Goal: Task Accomplishment & Management: Manage account settings

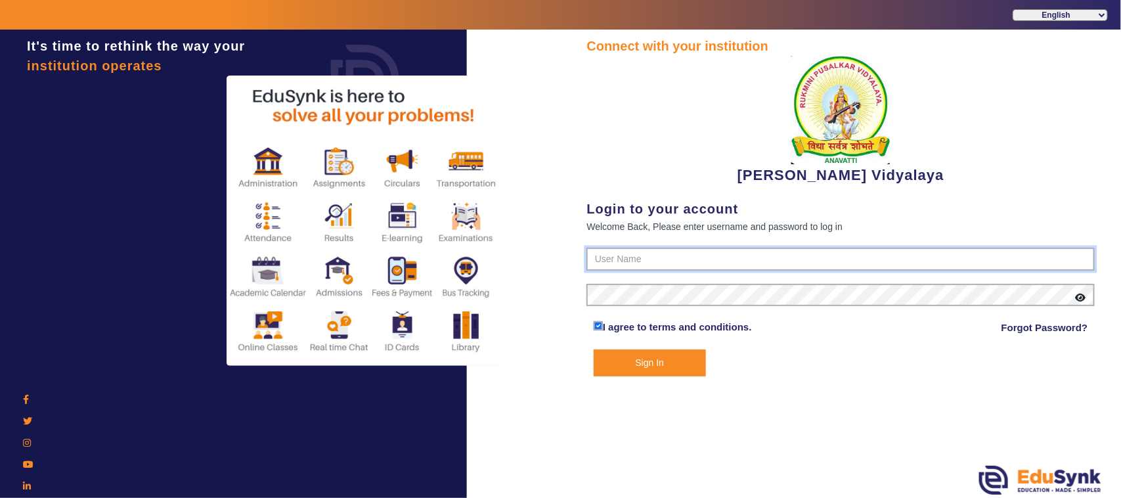
type input "1236547891"
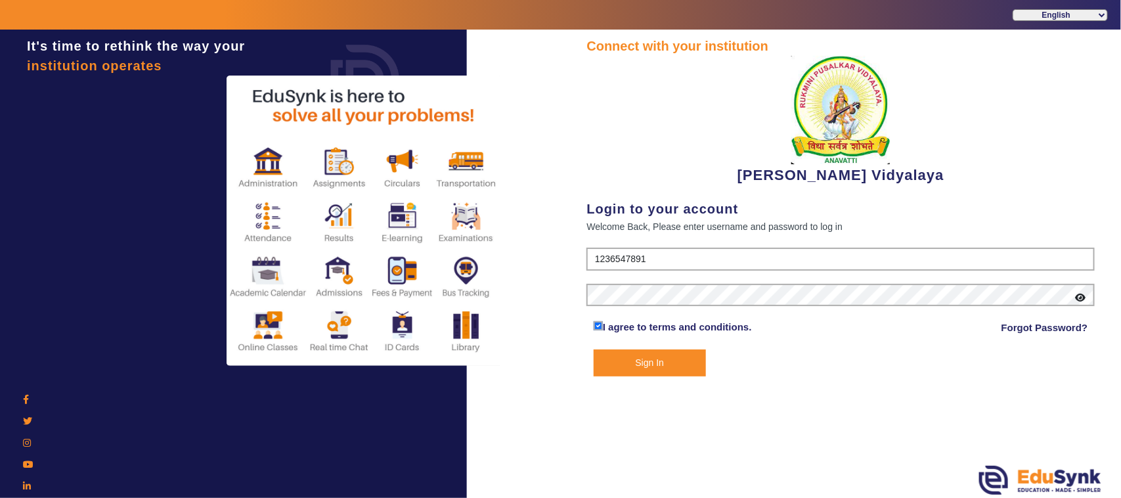
click at [665, 366] on button "Sign In" at bounding box center [650, 362] width 112 height 27
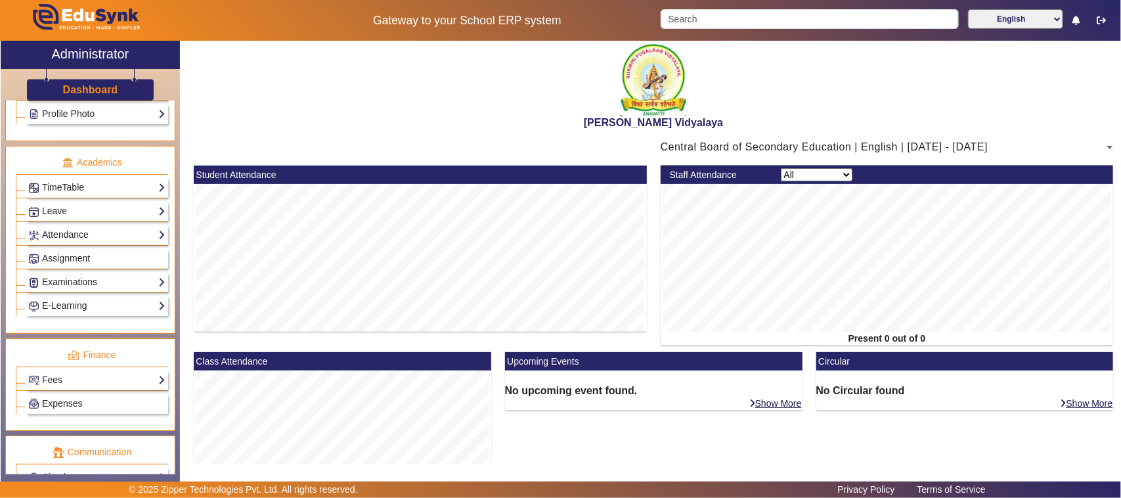
scroll to position [493, 0]
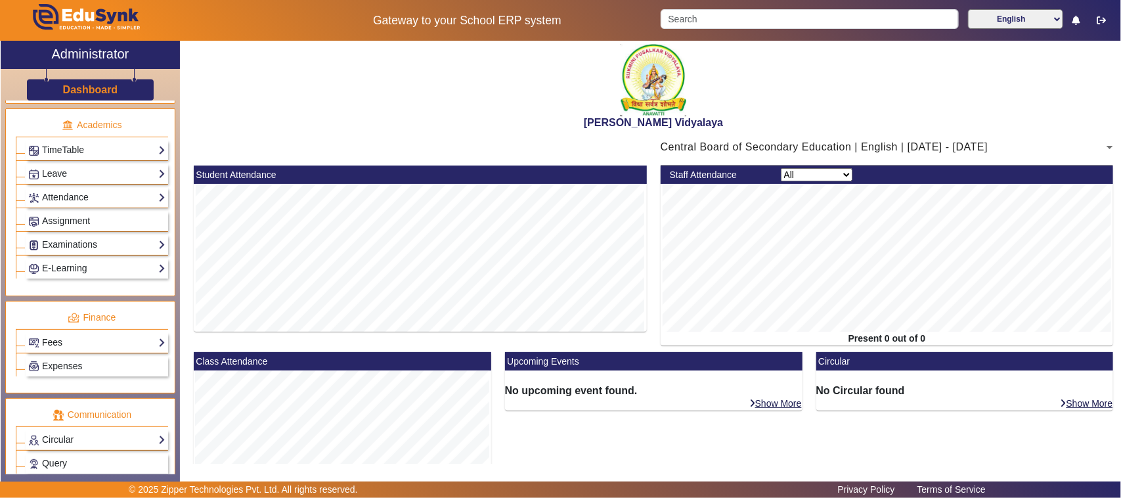
click at [54, 350] on link "Fees" at bounding box center [96, 342] width 137 height 15
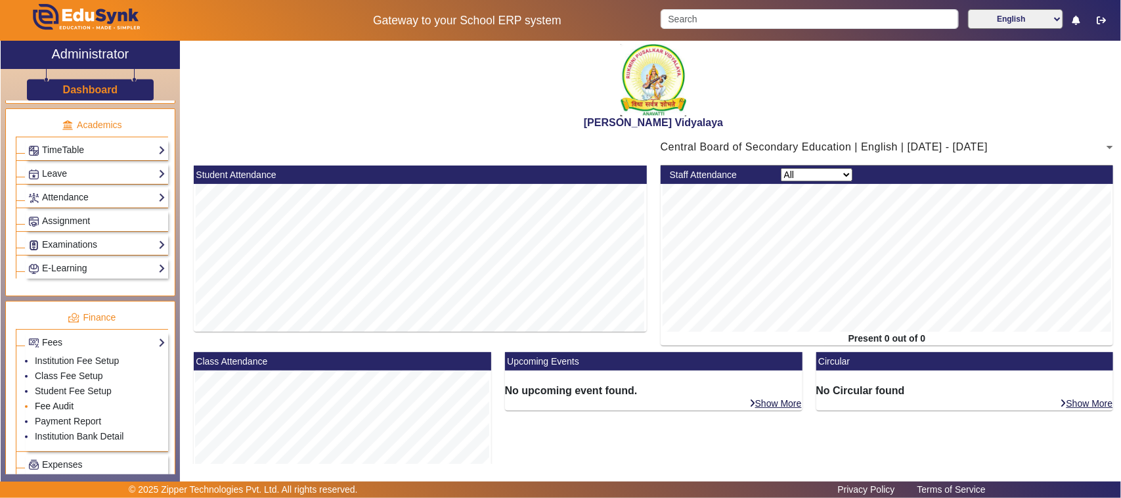
click at [60, 411] on link "Fee Audit" at bounding box center [54, 406] width 39 height 11
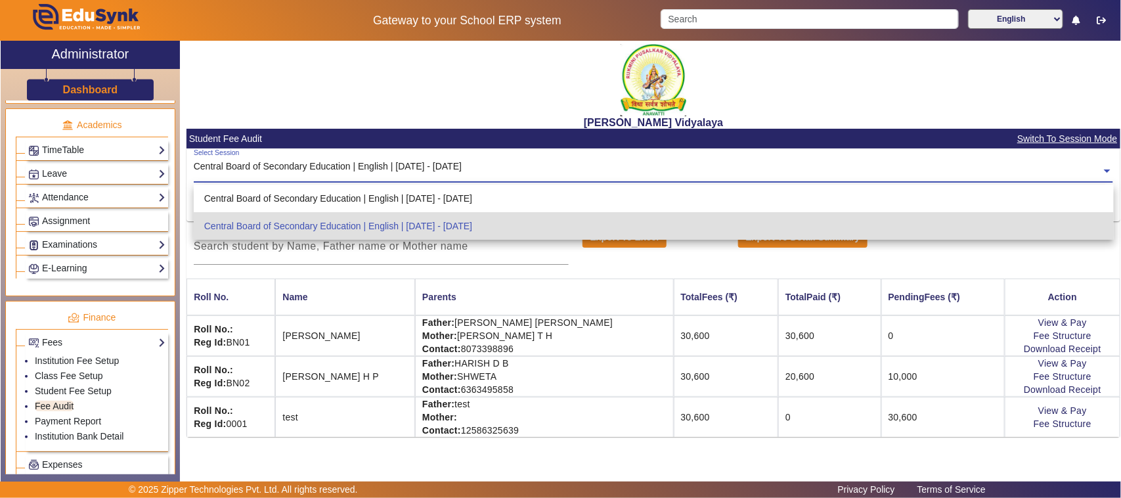
click at [431, 165] on input "text" at bounding box center [654, 171] width 920 height 14
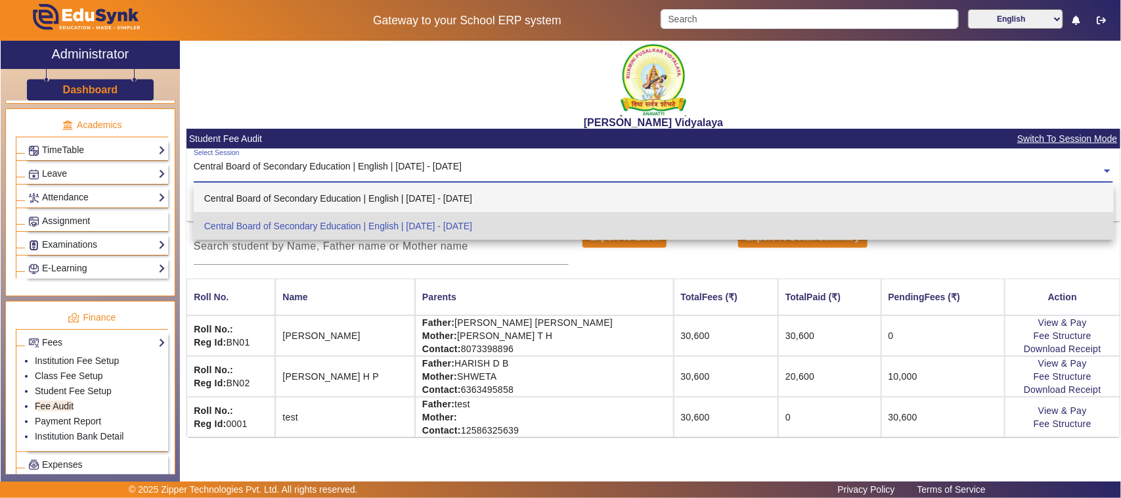
click at [418, 197] on div "Central Board of Secondary Education | English | [DATE] - [DATE]" at bounding box center [654, 199] width 920 height 28
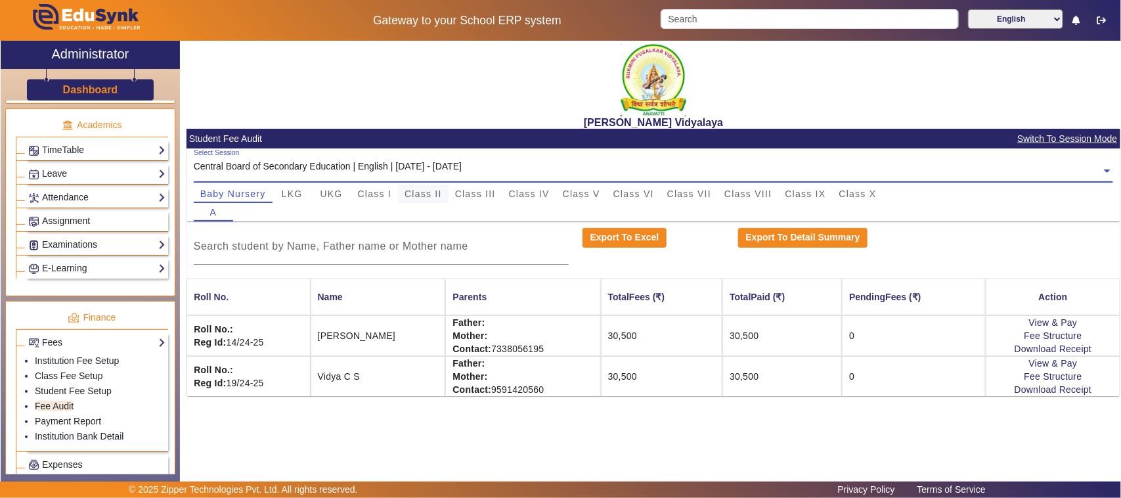
click at [430, 190] on span "Class II" at bounding box center [423, 193] width 37 height 9
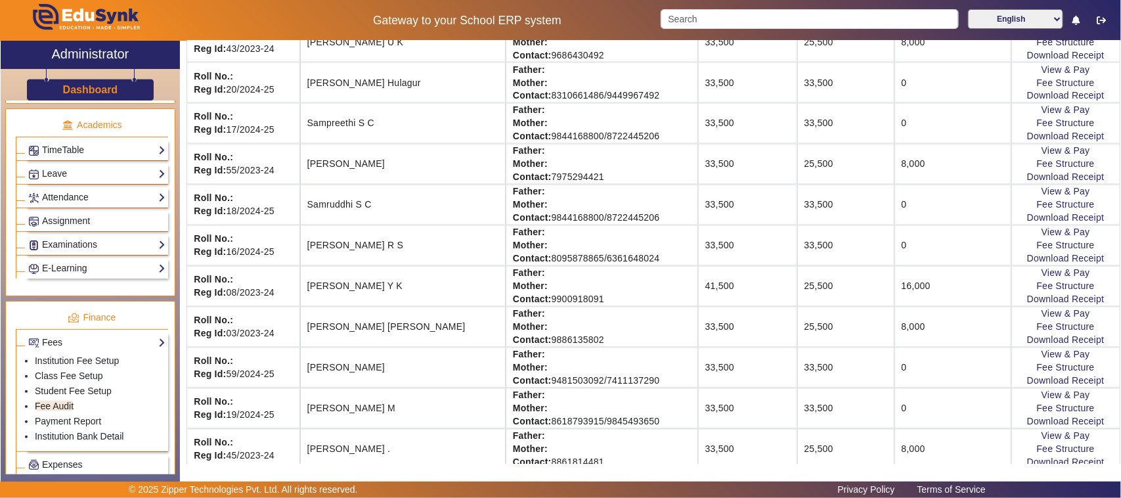
scroll to position [985, 0]
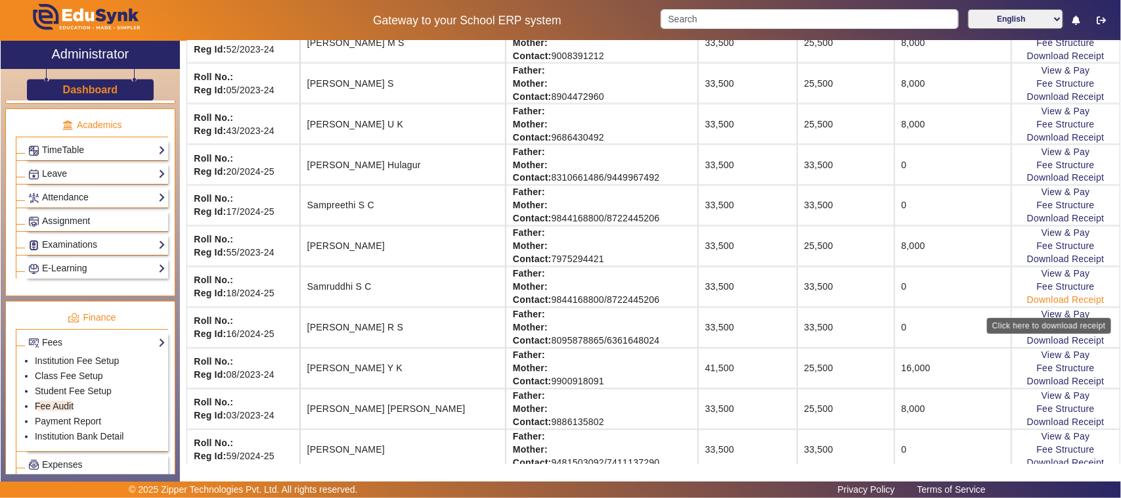
click at [1027, 305] on link "Download Receipt" at bounding box center [1065, 300] width 77 height 11
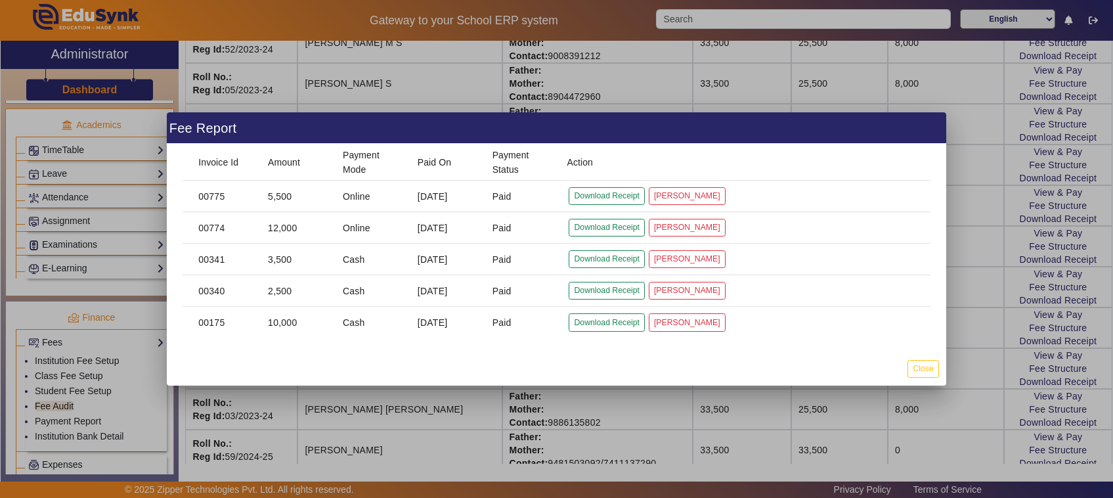
click at [970, 363] on div at bounding box center [556, 249] width 1113 height 498
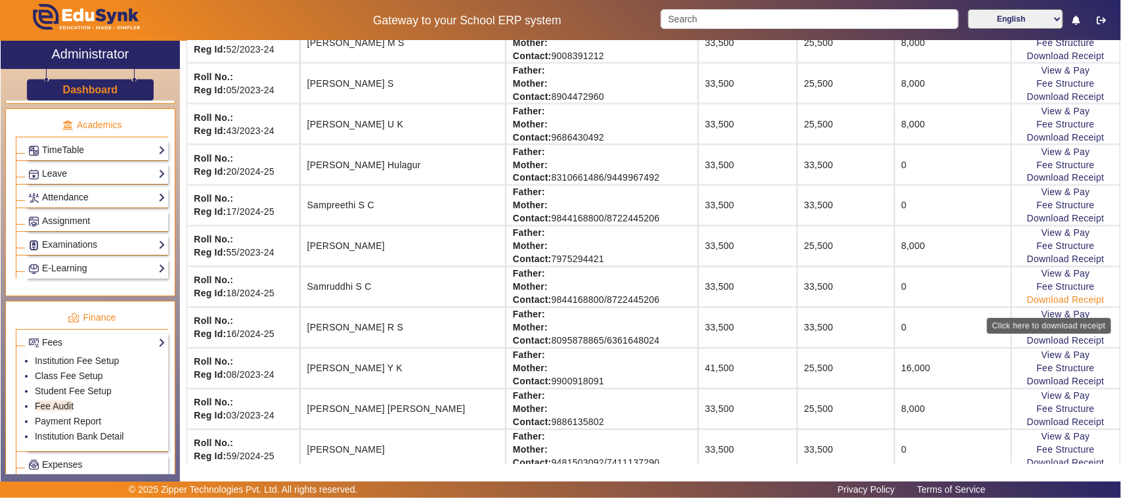
click at [1039, 305] on link "Download Receipt" at bounding box center [1065, 300] width 77 height 11
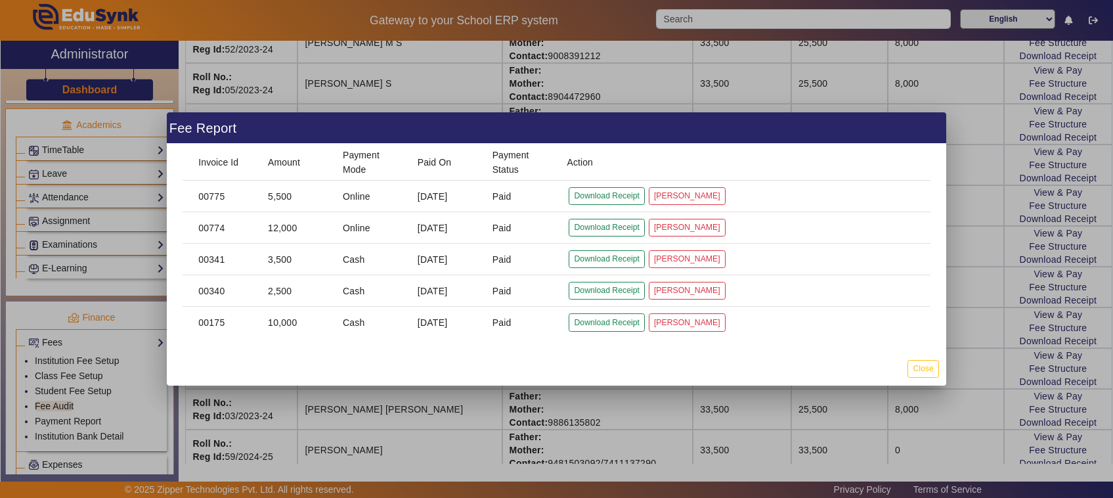
click at [921, 406] on div at bounding box center [556, 249] width 1113 height 498
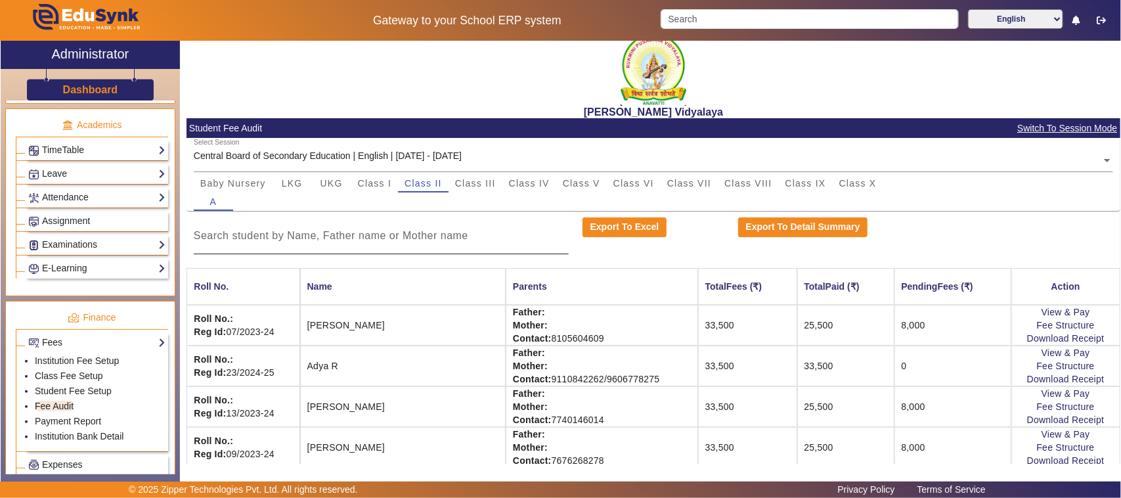
scroll to position [0, 0]
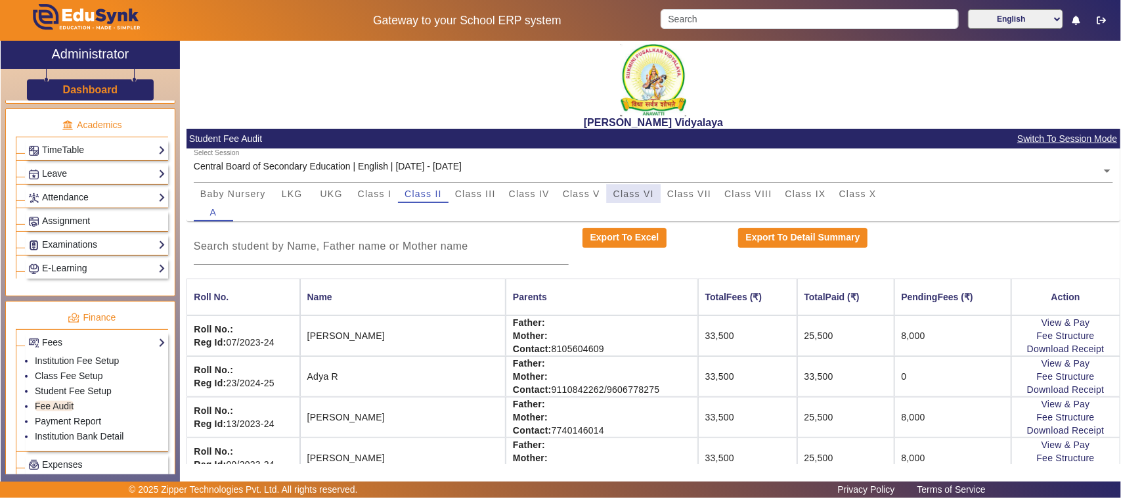
click at [627, 196] on span "Class VI" at bounding box center [633, 193] width 41 height 9
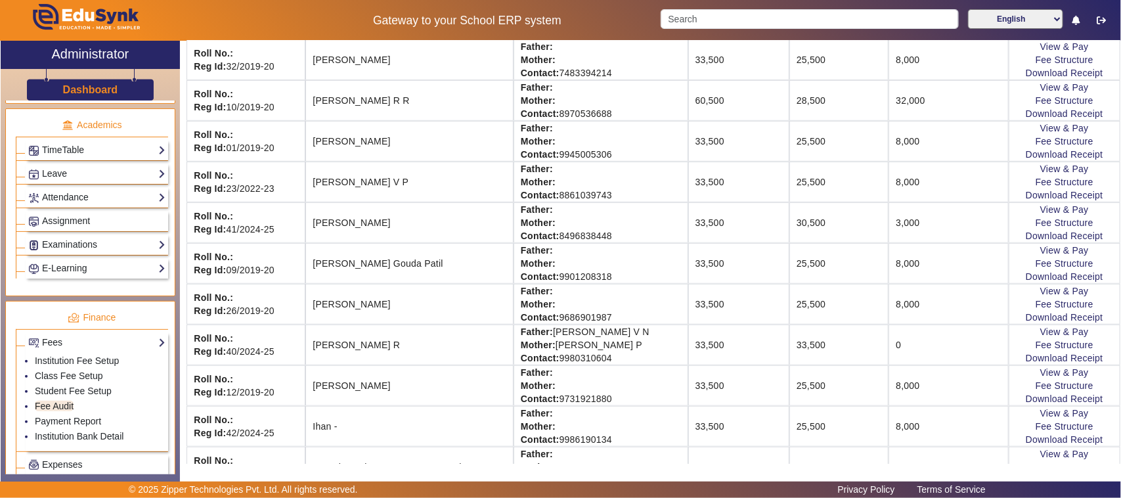
scroll to position [328, 0]
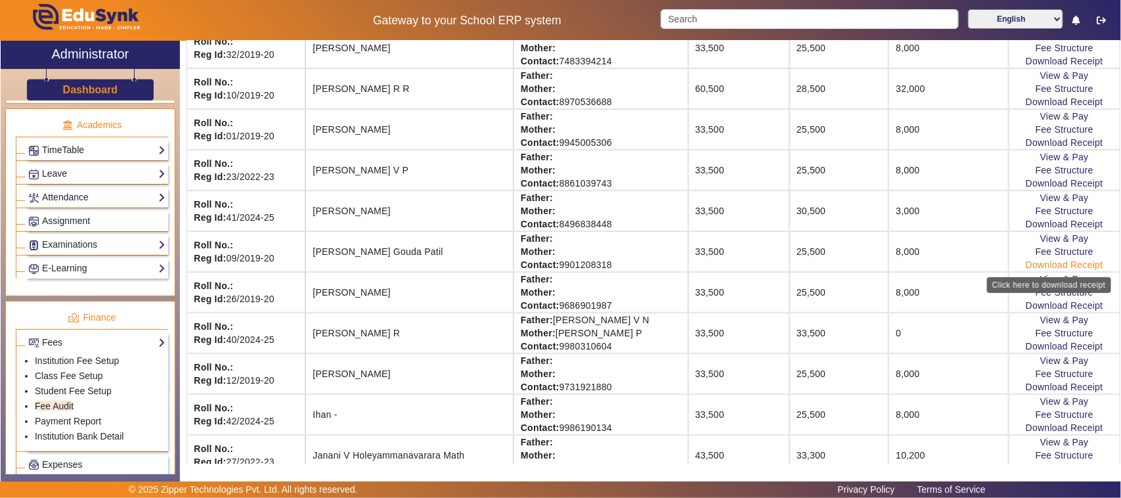
click at [1031, 269] on link "Download Receipt" at bounding box center [1064, 264] width 77 height 11
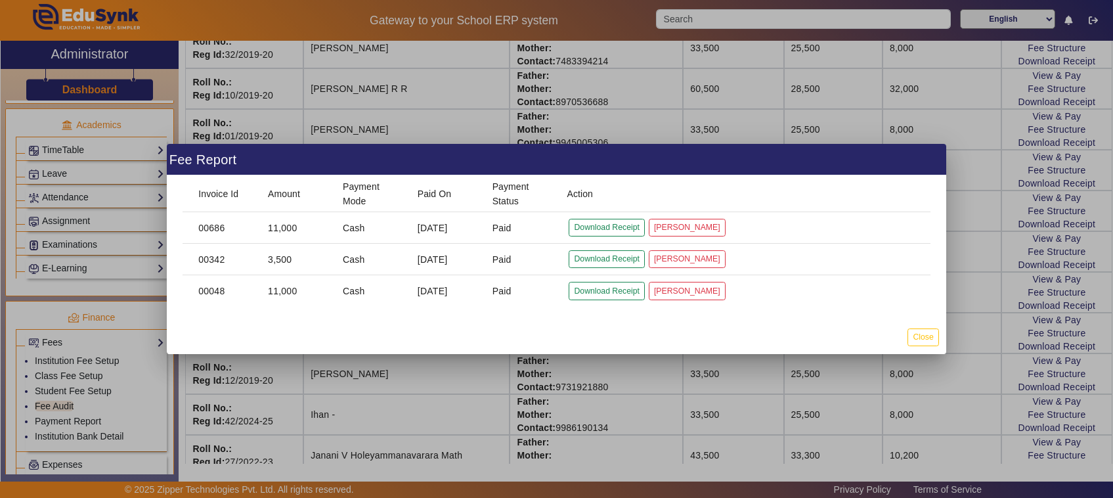
click at [920, 410] on div at bounding box center [556, 249] width 1113 height 498
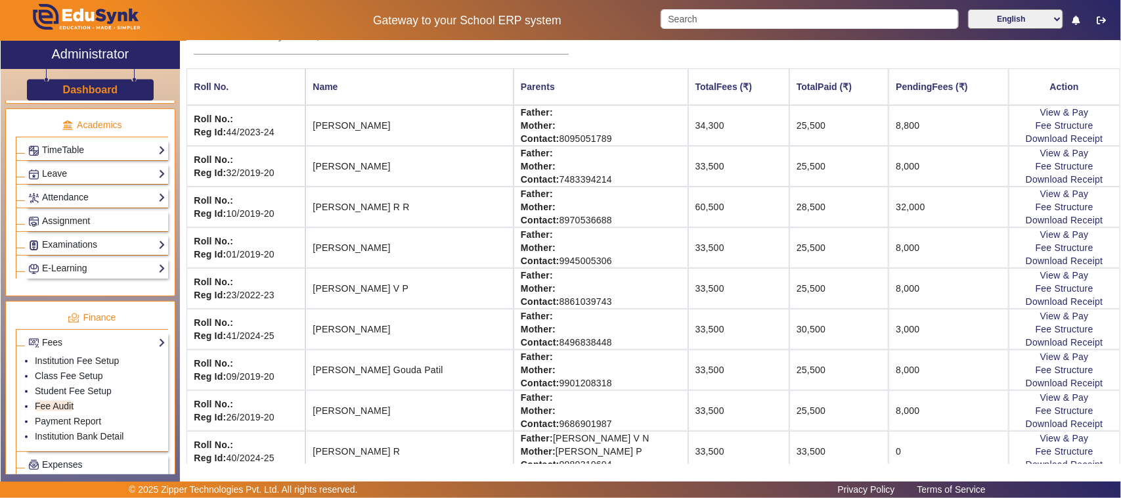
scroll to position [0, 0]
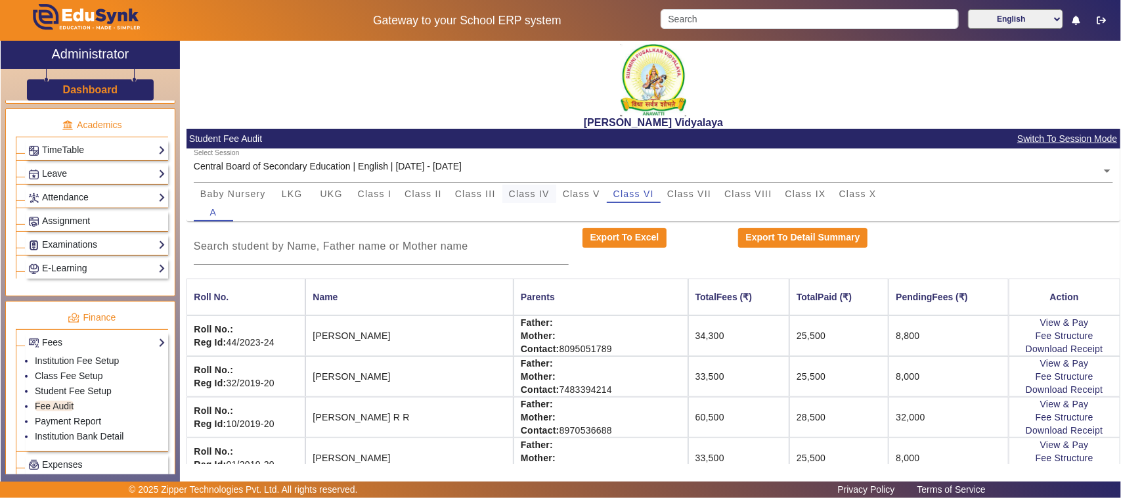
click at [535, 190] on span "Class IV" at bounding box center [529, 193] width 41 height 9
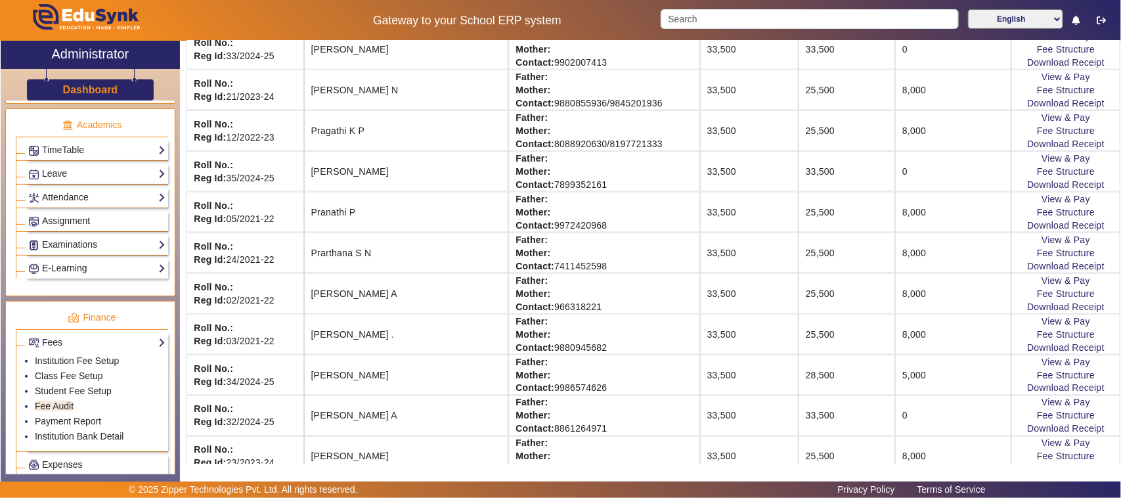
scroll to position [821, 0]
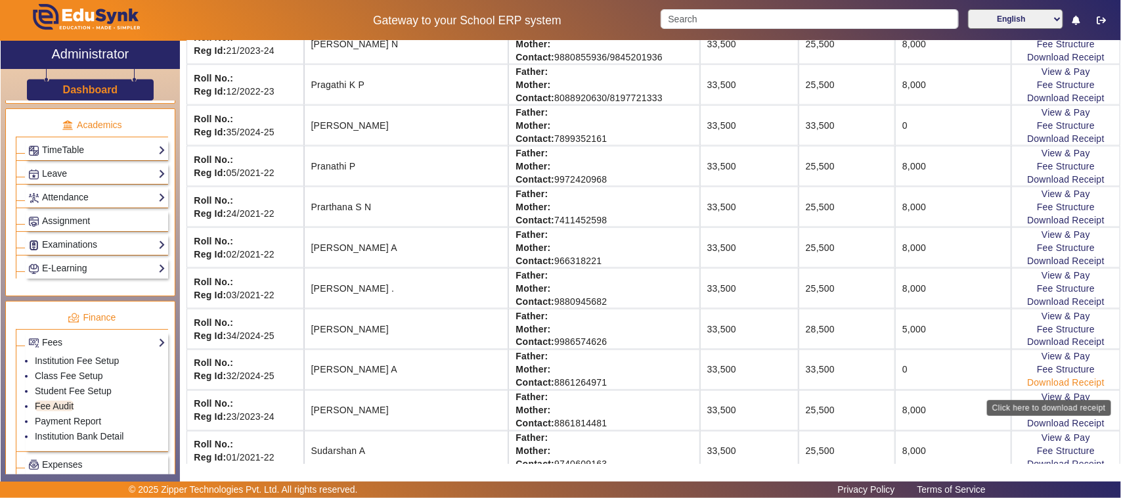
click at [1053, 388] on link "Download Receipt" at bounding box center [1065, 383] width 77 height 11
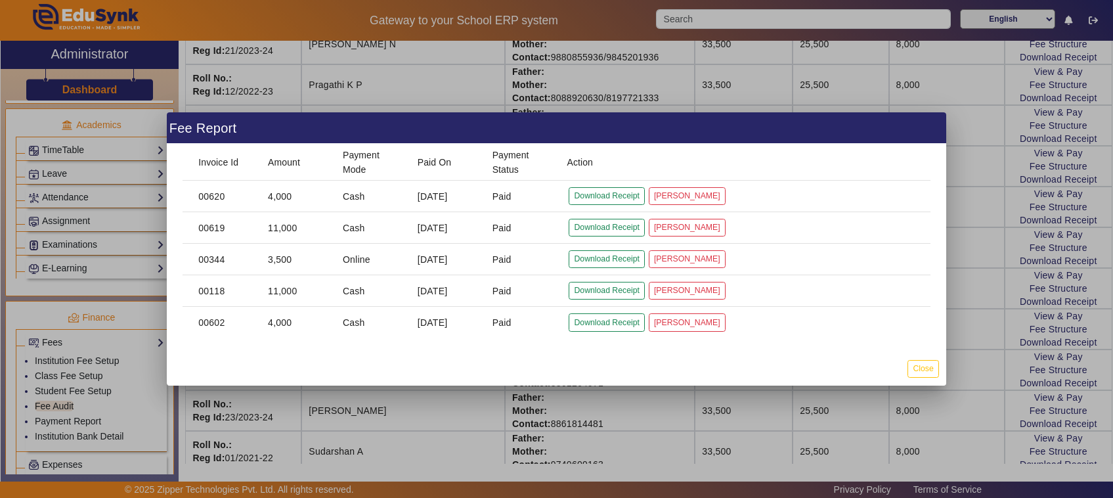
click at [755, 430] on div at bounding box center [556, 249] width 1113 height 498
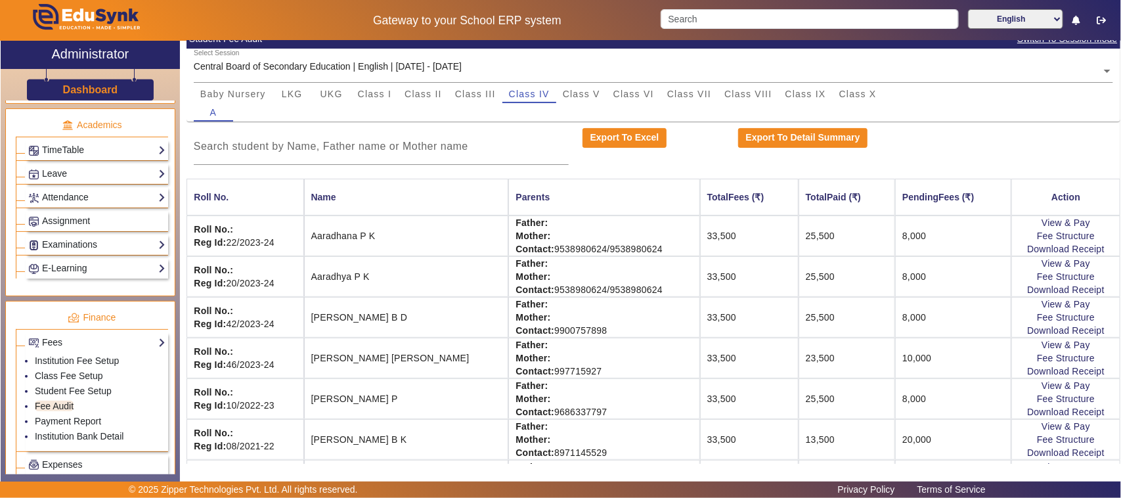
scroll to position [0, 0]
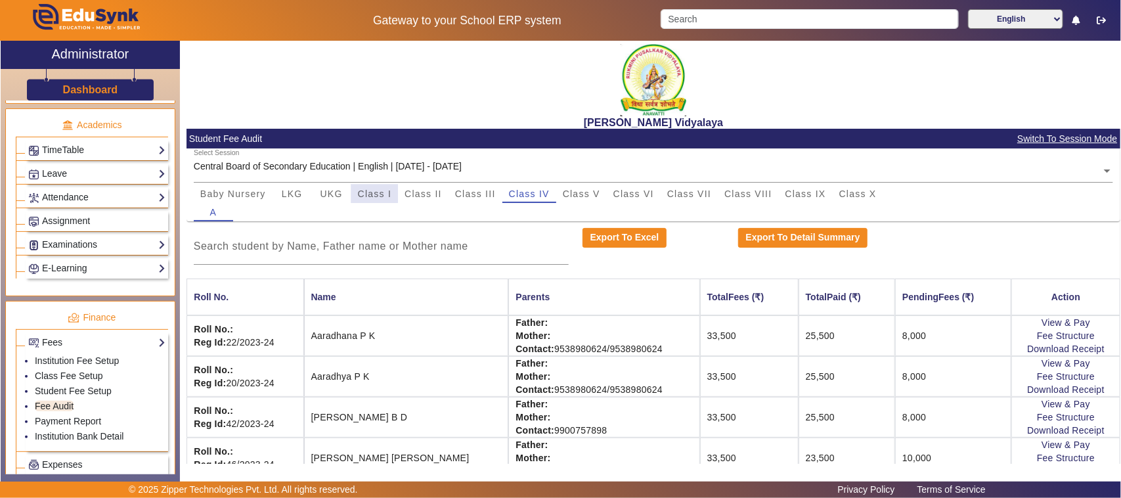
click at [374, 190] on span "Class I" at bounding box center [375, 193] width 34 height 9
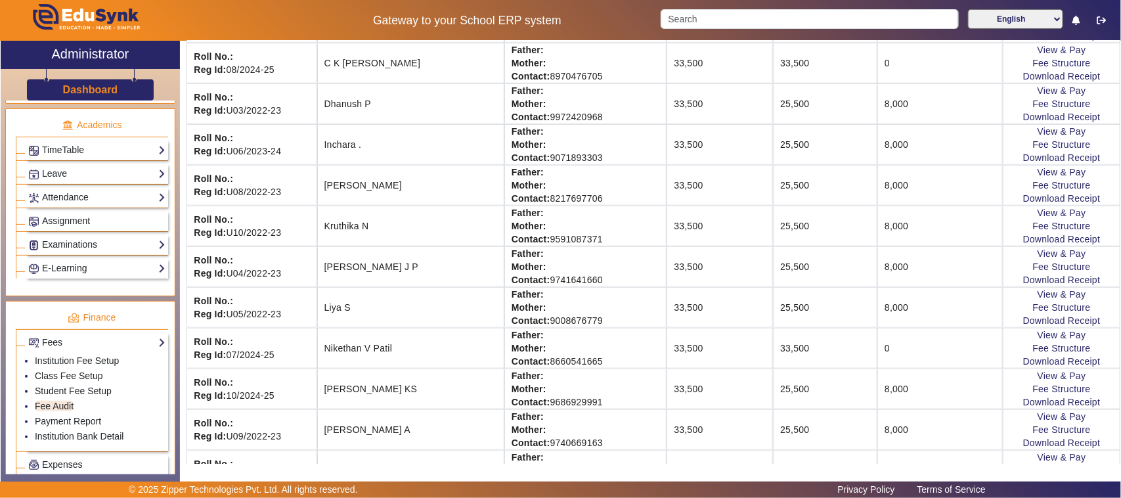
scroll to position [410, 0]
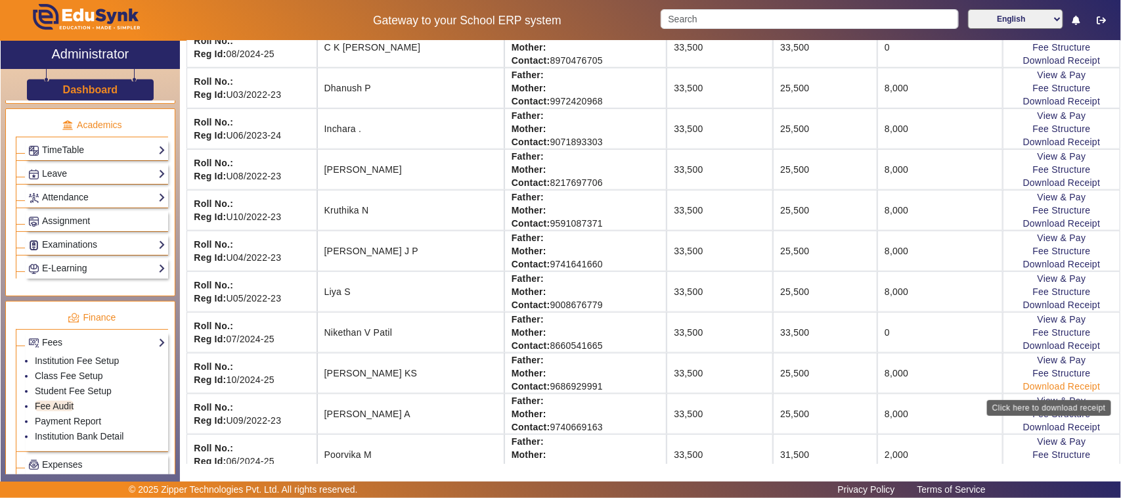
click at [1023, 391] on link "Download Receipt" at bounding box center [1061, 386] width 77 height 11
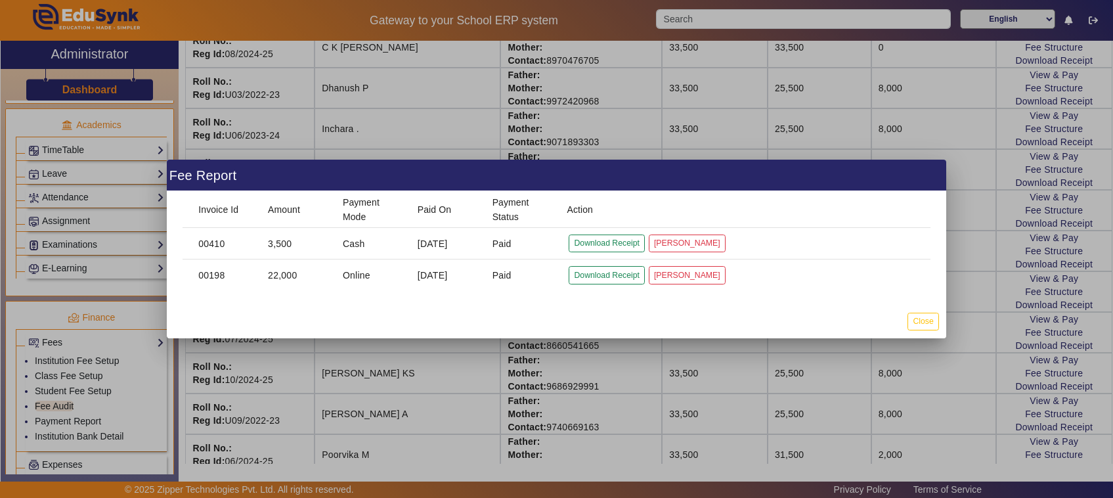
click at [693, 372] on div at bounding box center [556, 249] width 1113 height 498
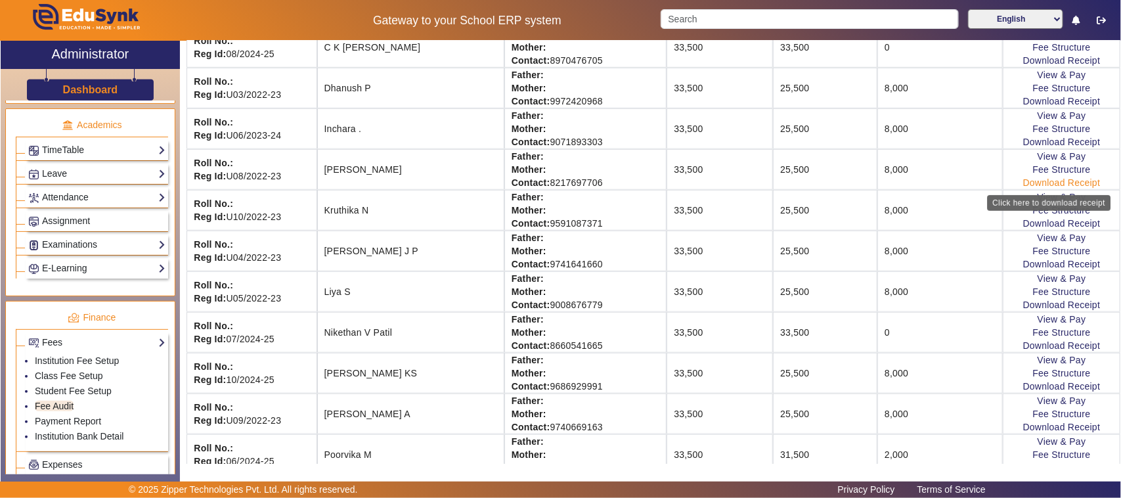
click at [1045, 186] on link "Download Receipt" at bounding box center [1061, 182] width 77 height 11
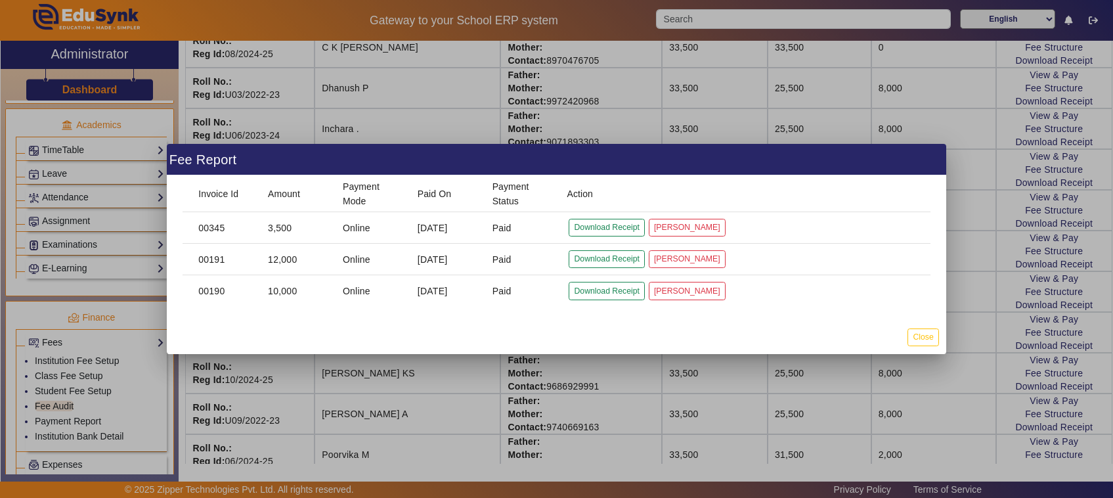
click at [926, 391] on div at bounding box center [556, 249] width 1113 height 498
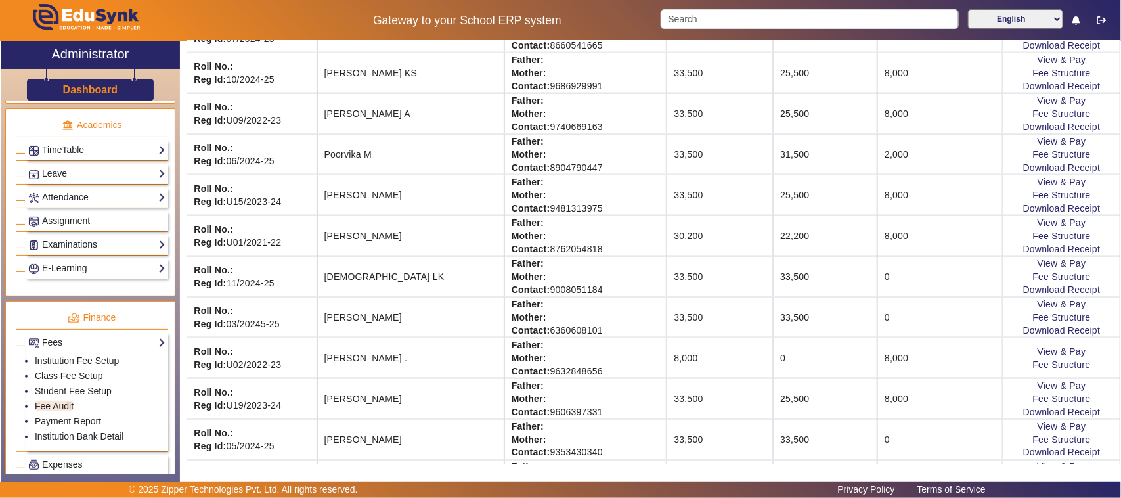
scroll to position [739, 0]
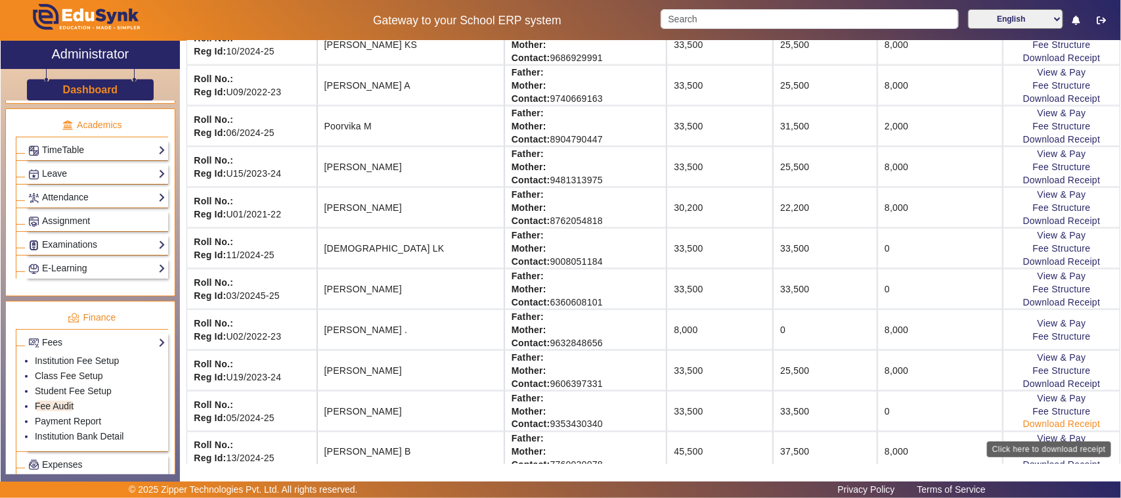
click at [1038, 429] on link "Download Receipt" at bounding box center [1061, 424] width 77 height 11
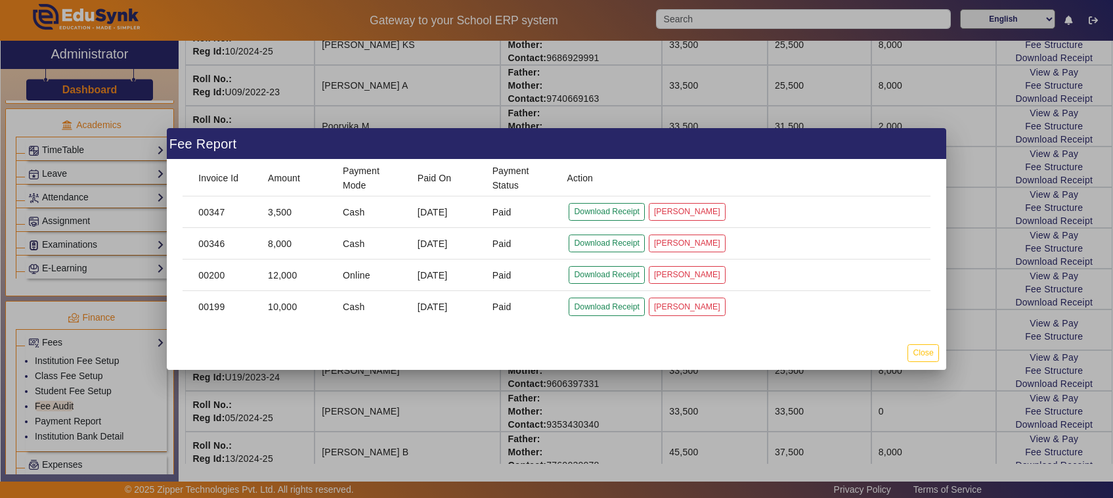
click at [447, 408] on div at bounding box center [556, 249] width 1113 height 498
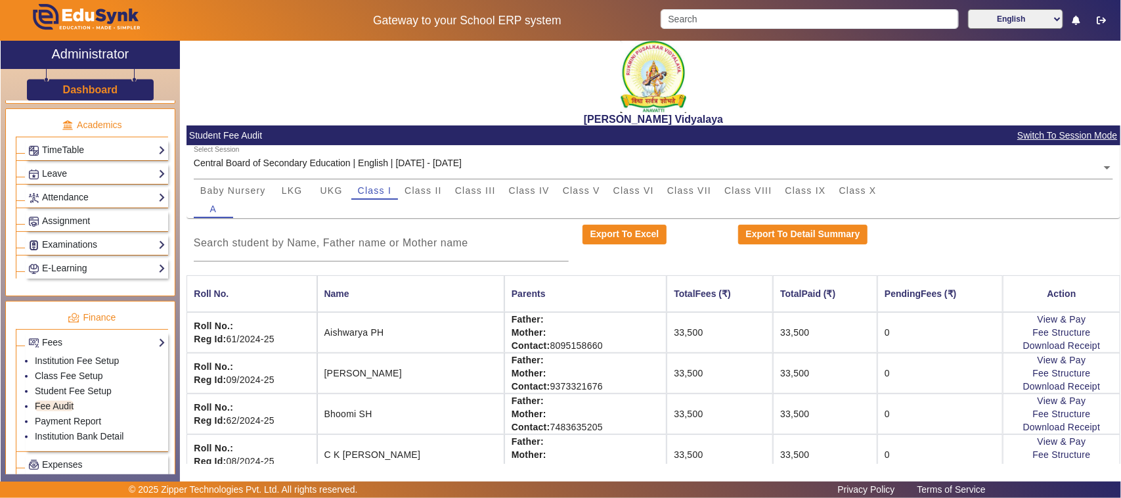
scroll to position [0, 0]
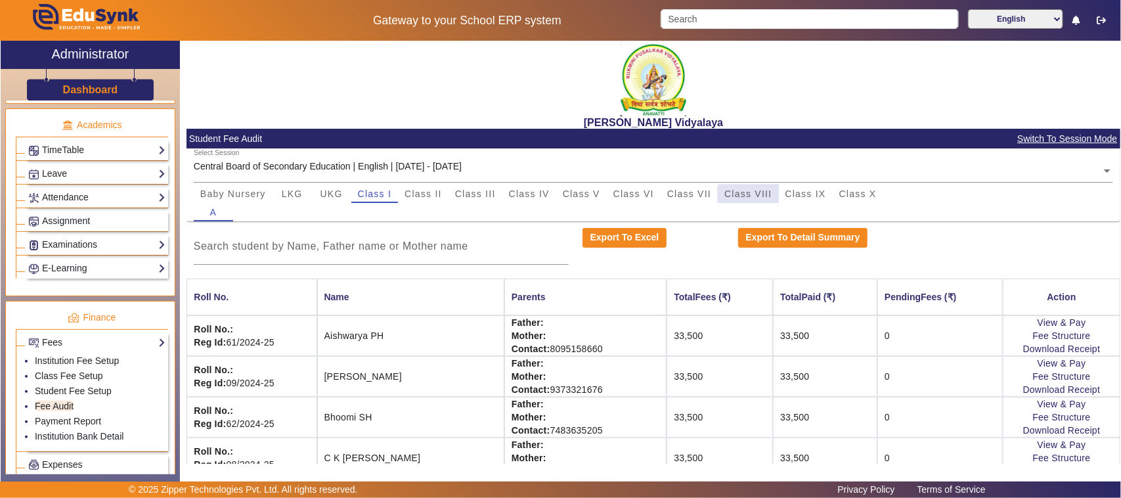
click at [749, 198] on span "Class VIII" at bounding box center [747, 194] width 47 height 18
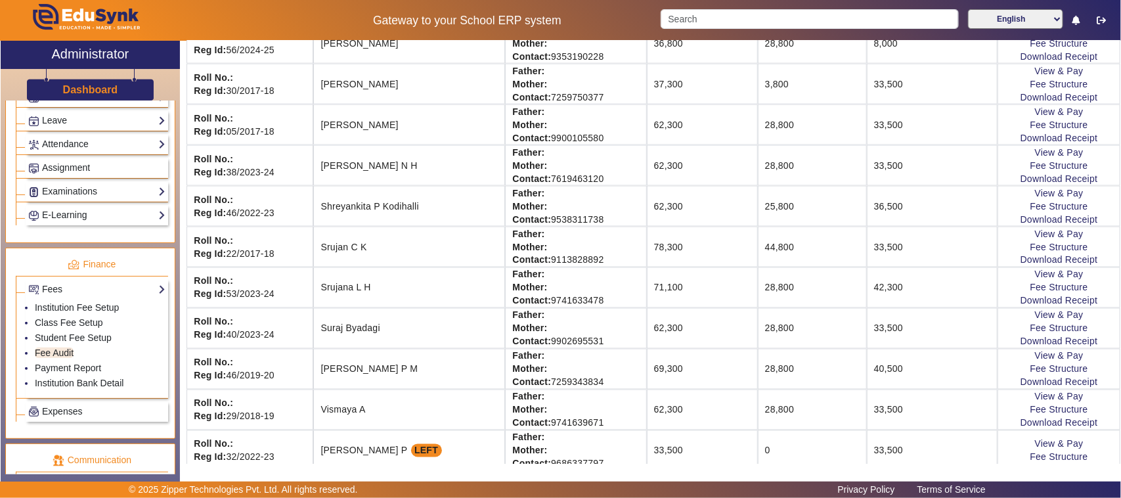
scroll to position [575, 0]
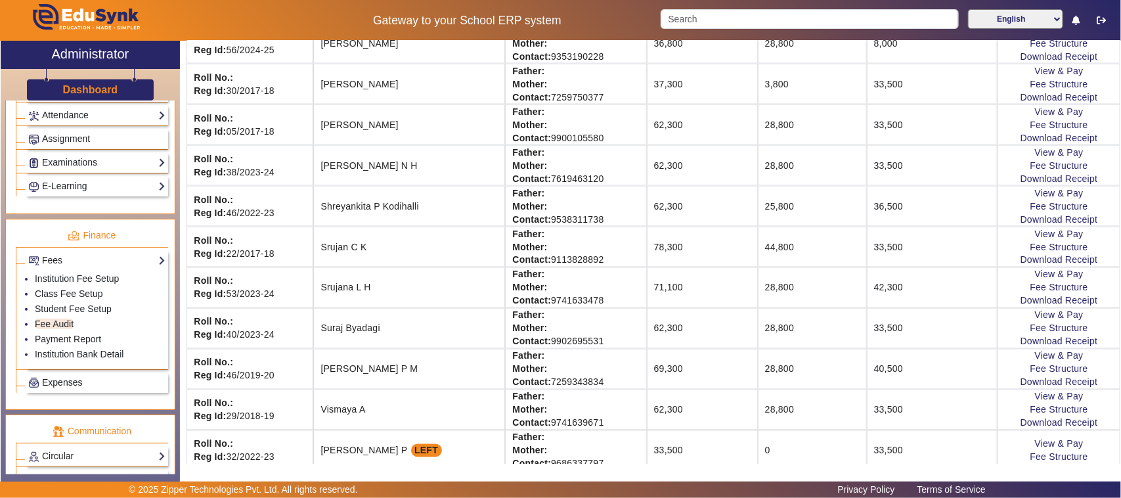
click at [49, 387] on span "Expenses" at bounding box center [62, 382] width 40 height 11
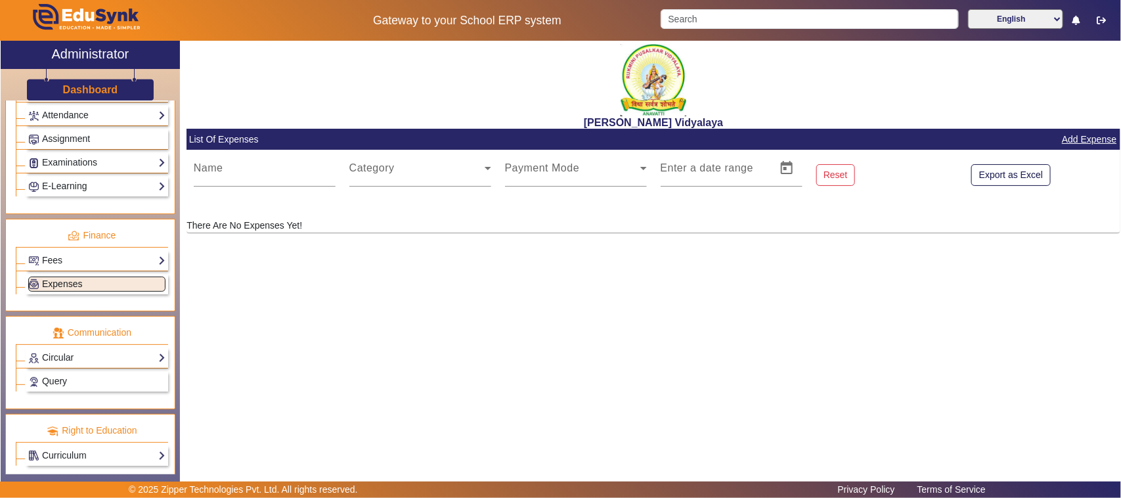
click at [70, 289] on span "Expenses" at bounding box center [62, 283] width 40 height 11
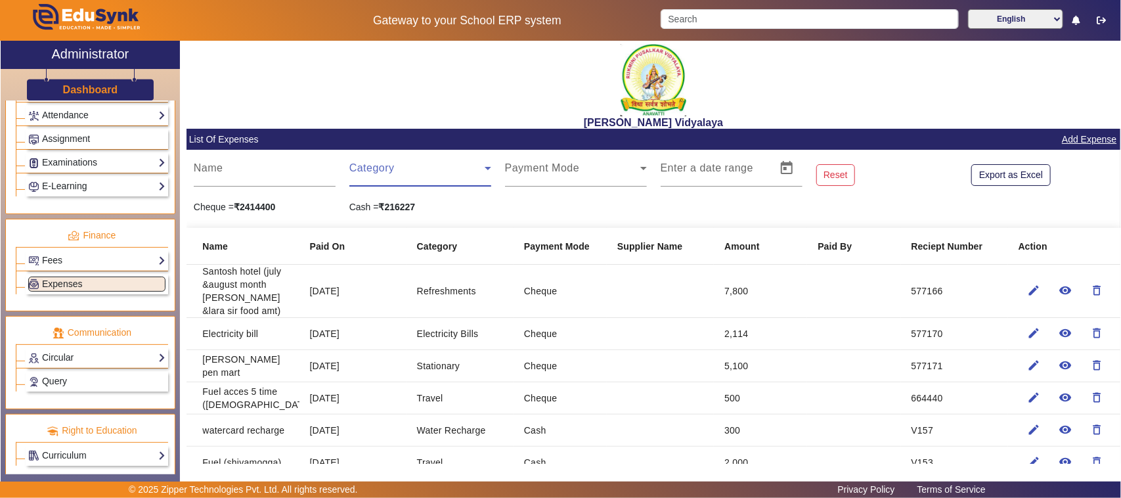
click at [372, 175] on span at bounding box center [416, 173] width 135 height 16
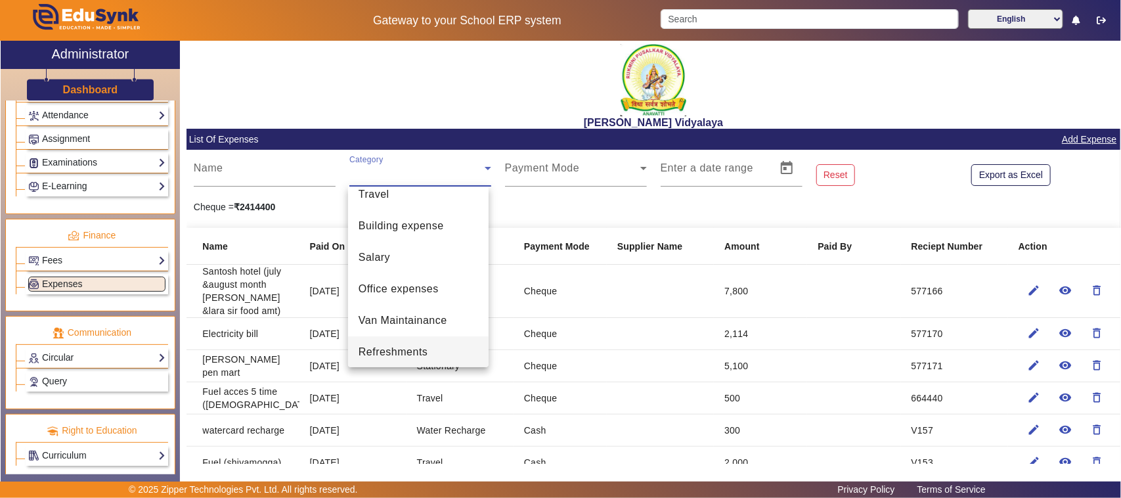
scroll to position [82, 0]
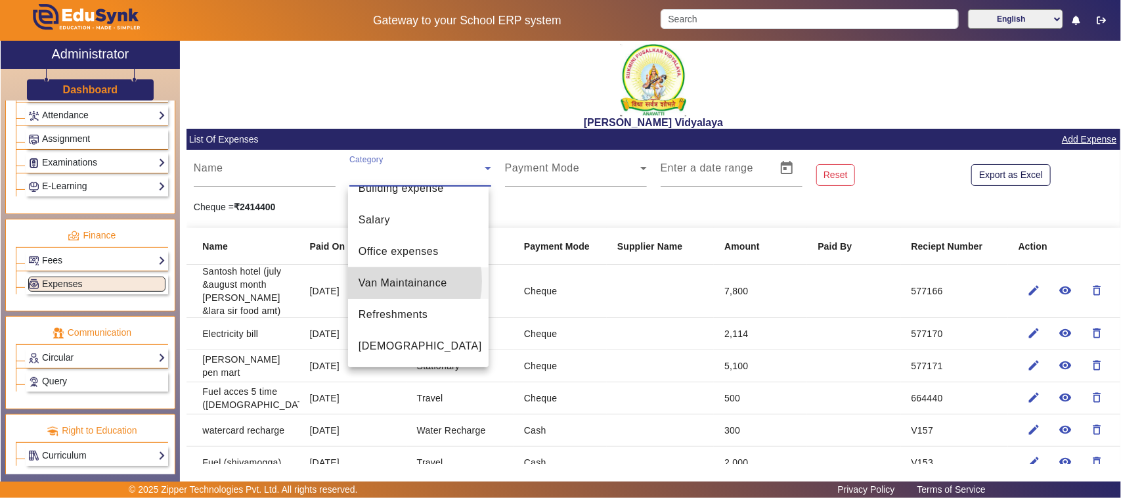
click at [382, 281] on span "Van Maintainance" at bounding box center [403, 283] width 89 height 16
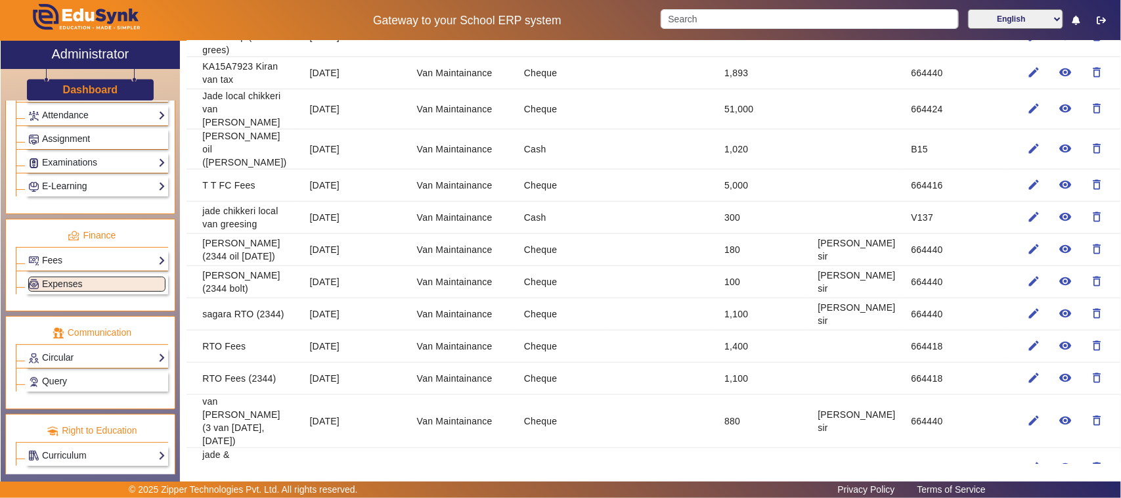
scroll to position [87, 0]
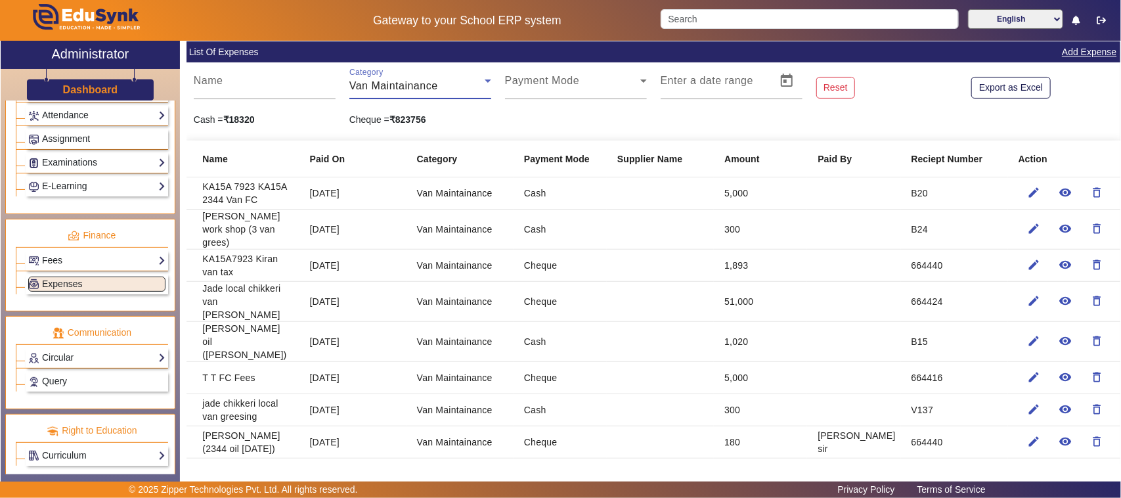
click at [375, 84] on span "Van Maintainance" at bounding box center [393, 85] width 89 height 11
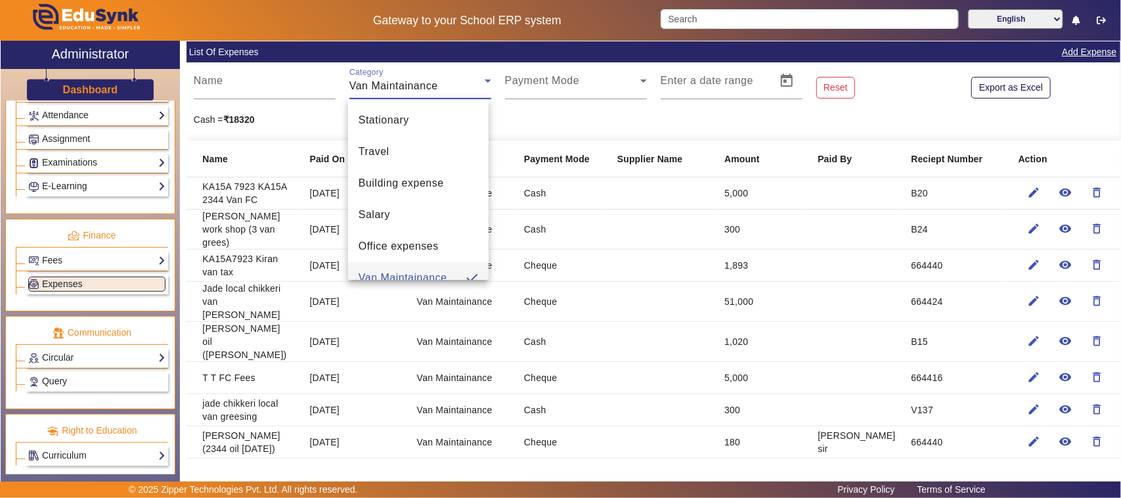
scroll to position [14, 0]
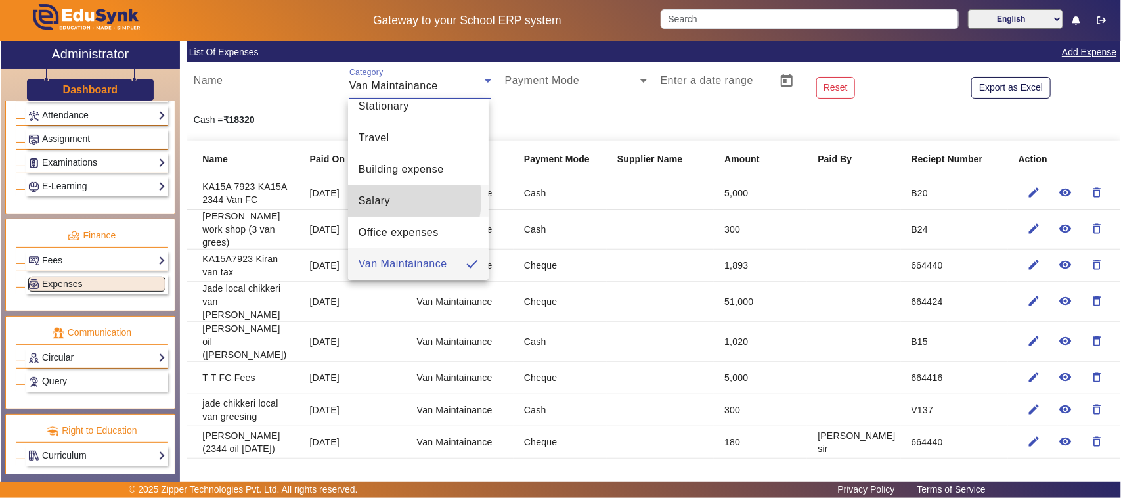
click at [372, 200] on span "Salary" at bounding box center [375, 201] width 32 height 16
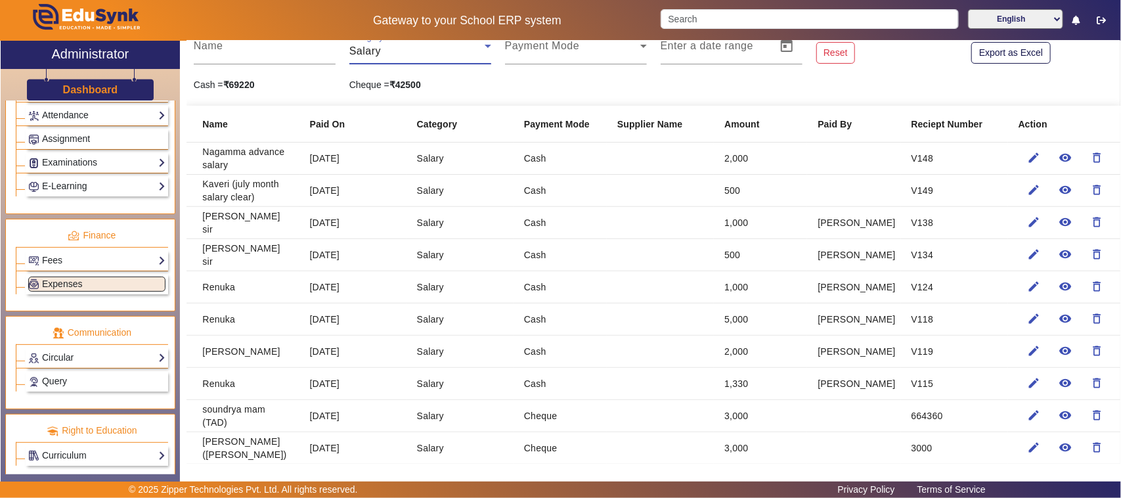
scroll to position [0, 0]
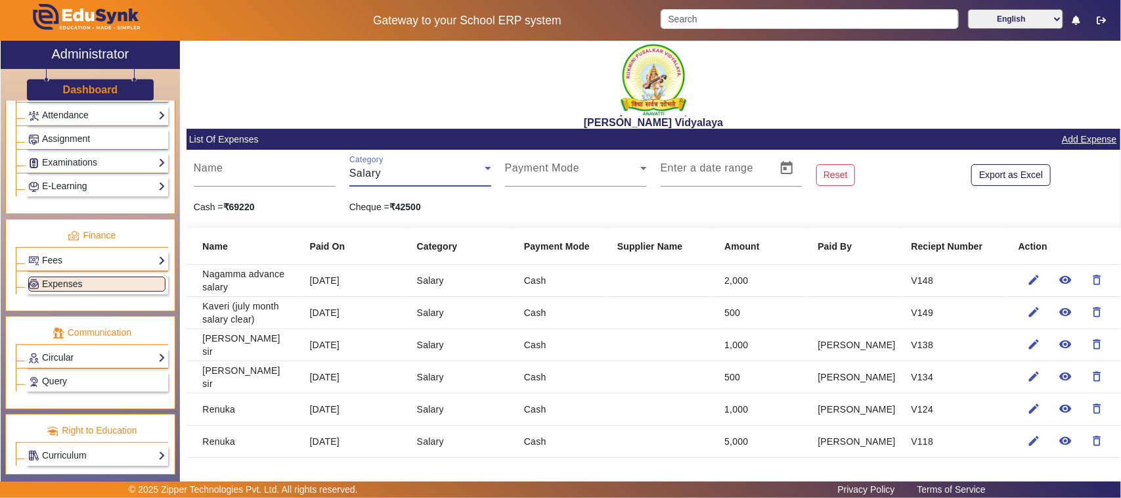
click at [353, 171] on span "Salary" at bounding box center [365, 172] width 32 height 11
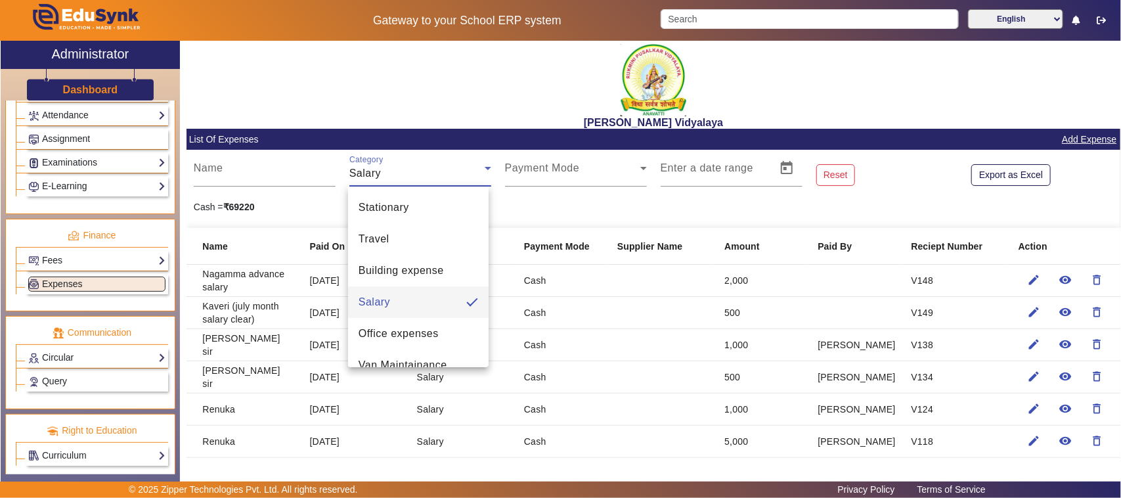
click at [345, 79] on div at bounding box center [560, 249] width 1121 height 498
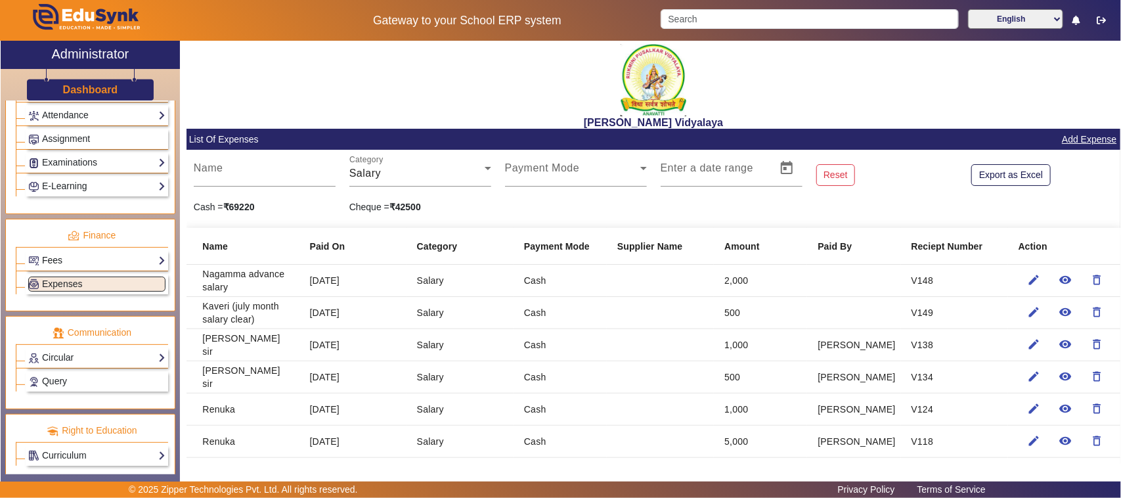
click at [102, 268] on link "Fees" at bounding box center [96, 260] width 137 height 15
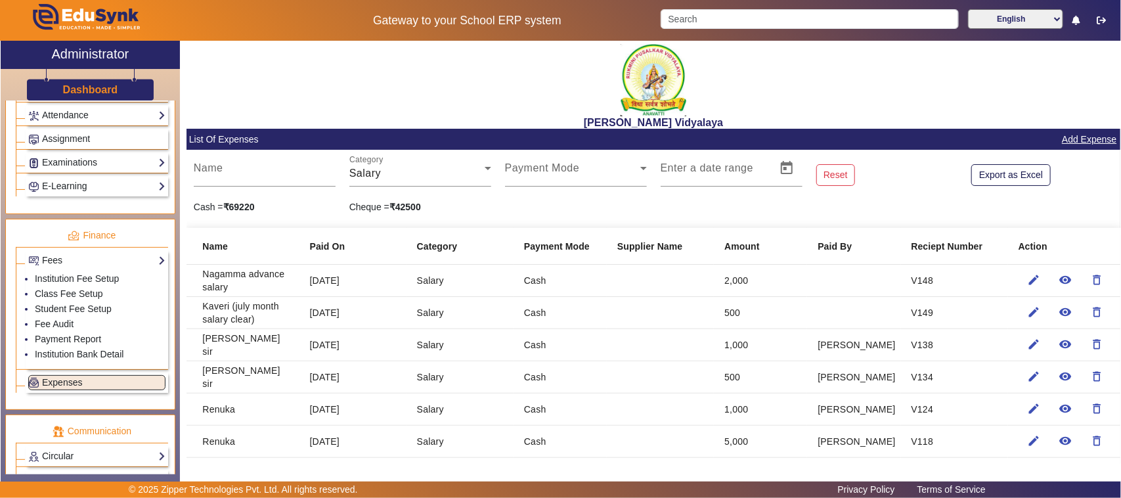
drag, startPoint x: 579, startPoint y: 120, endPoint x: 720, endPoint y: 121, distance: 140.5
click at [720, 121] on h2 "[PERSON_NAME] Vidyalaya" at bounding box center [653, 122] width 934 height 12
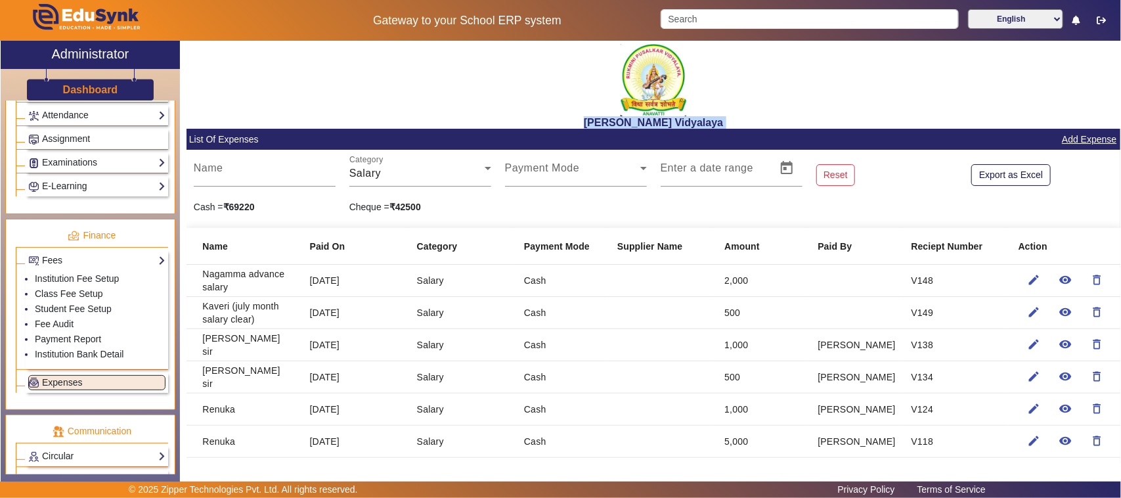
click at [720, 121] on h2 "[PERSON_NAME] Vidyalaya" at bounding box center [653, 122] width 934 height 12
click at [660, 115] on img at bounding box center [654, 80] width 66 height 72
click at [661, 120] on h2 "[PERSON_NAME] Vidyalaya" at bounding box center [653, 122] width 934 height 12
drag, startPoint x: 580, startPoint y: 121, endPoint x: 730, endPoint y: 123, distance: 150.4
click at [730, 123] on h2 "[PERSON_NAME] Vidyalaya" at bounding box center [653, 122] width 934 height 12
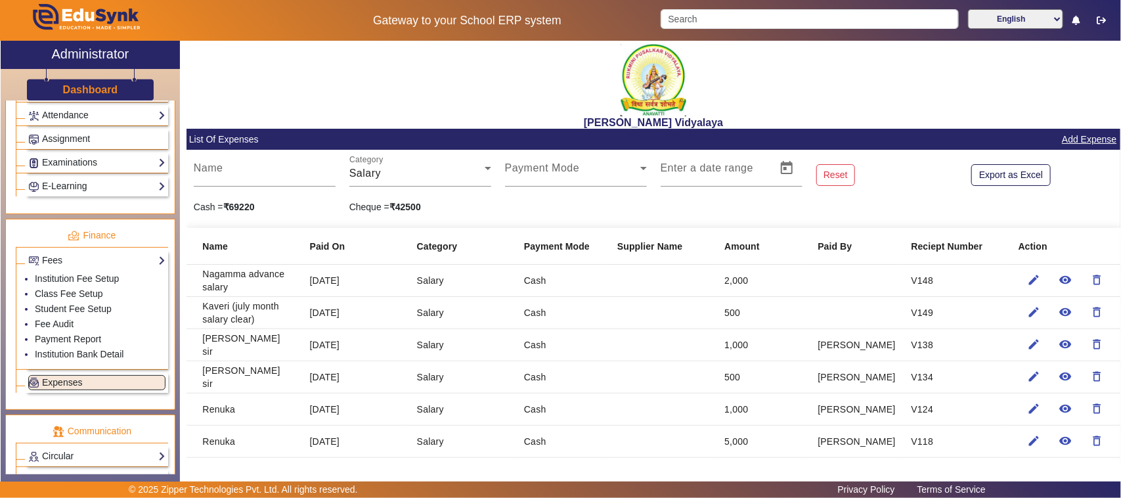
click at [726, 120] on h2 "[PERSON_NAME] Vidyalaya" at bounding box center [653, 122] width 934 height 12
drag, startPoint x: 723, startPoint y: 125, endPoint x: 577, endPoint y: 125, distance: 146.4
click at [577, 125] on h2 "[PERSON_NAME] Vidyalaya" at bounding box center [653, 122] width 934 height 12
drag, startPoint x: 582, startPoint y: 120, endPoint x: 730, endPoint y: 127, distance: 147.2
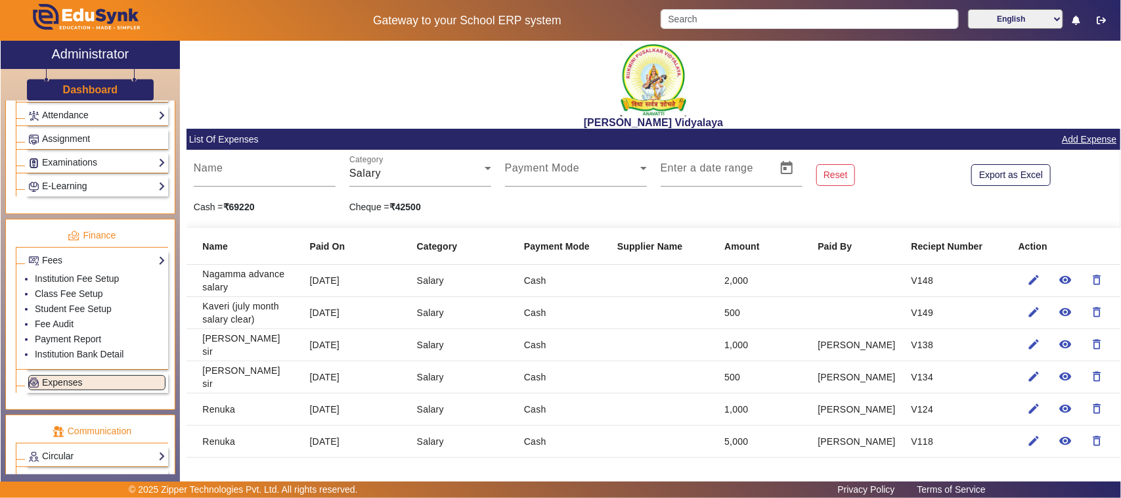
click at [730, 127] on h2 "[PERSON_NAME] Vidyalaya" at bounding box center [653, 122] width 934 height 12
click at [728, 126] on h2 "[PERSON_NAME] Vidyalaya" at bounding box center [653, 122] width 934 height 12
click at [720, 125] on h2 "[PERSON_NAME] Vidyalaya" at bounding box center [653, 122] width 934 height 12
click at [651, 120] on h2 "[PERSON_NAME] Vidyalaya" at bounding box center [653, 122] width 934 height 12
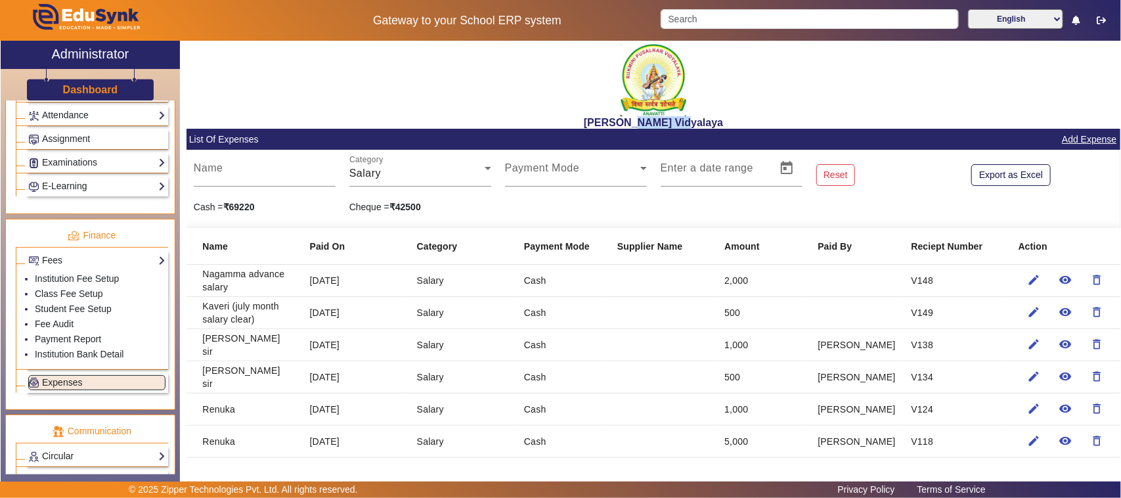
click at [651, 120] on h2 "[PERSON_NAME] Vidyalaya" at bounding box center [653, 122] width 934 height 12
click at [687, 125] on h2 "[PERSON_NAME] Vidyalaya" at bounding box center [653, 122] width 934 height 12
drag, startPoint x: 651, startPoint y: 122, endPoint x: 770, endPoint y: 125, distance: 118.9
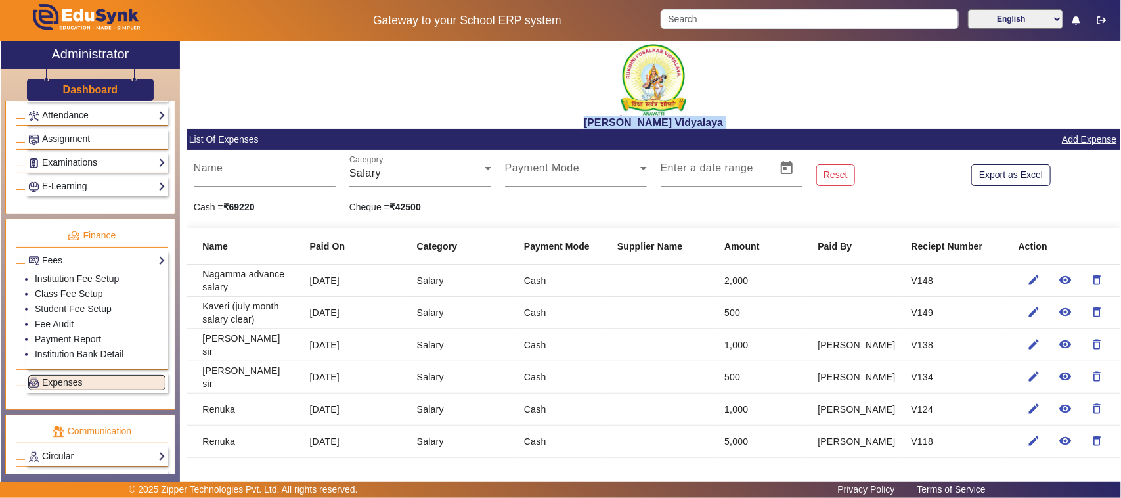
click at [770, 125] on h2 "[PERSON_NAME] Vidyalaya" at bounding box center [653, 122] width 934 height 12
click at [600, 114] on div "[PERSON_NAME] Vidyalaya" at bounding box center [653, 85] width 934 height 88
drag, startPoint x: 578, startPoint y: 123, endPoint x: 762, endPoint y: 129, distance: 184.0
click at [759, 125] on h2 "[PERSON_NAME] Vidyalaya" at bounding box center [653, 122] width 934 height 12
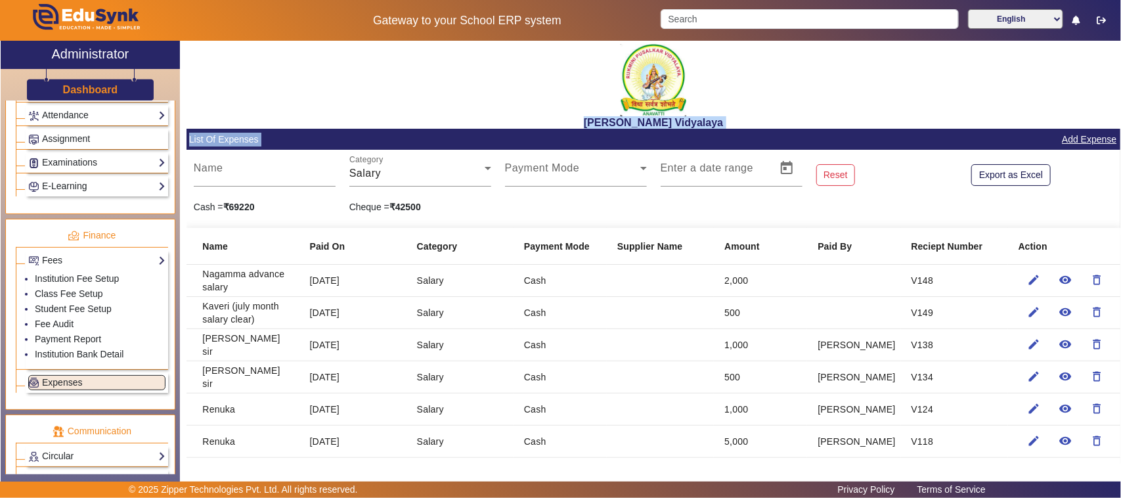
drag, startPoint x: 707, startPoint y: 123, endPoint x: 530, endPoint y: 120, distance: 176.7
click at [530, 120] on h2 "[PERSON_NAME] Vidyalaya" at bounding box center [653, 122] width 934 height 12
drag, startPoint x: 531, startPoint y: 116, endPoint x: 575, endPoint y: 118, distance: 44.7
click at [532, 116] on h2 "[PERSON_NAME] Vidyalaya" at bounding box center [653, 122] width 934 height 12
click at [579, 120] on h2 "[PERSON_NAME] Vidyalaya" at bounding box center [653, 122] width 934 height 12
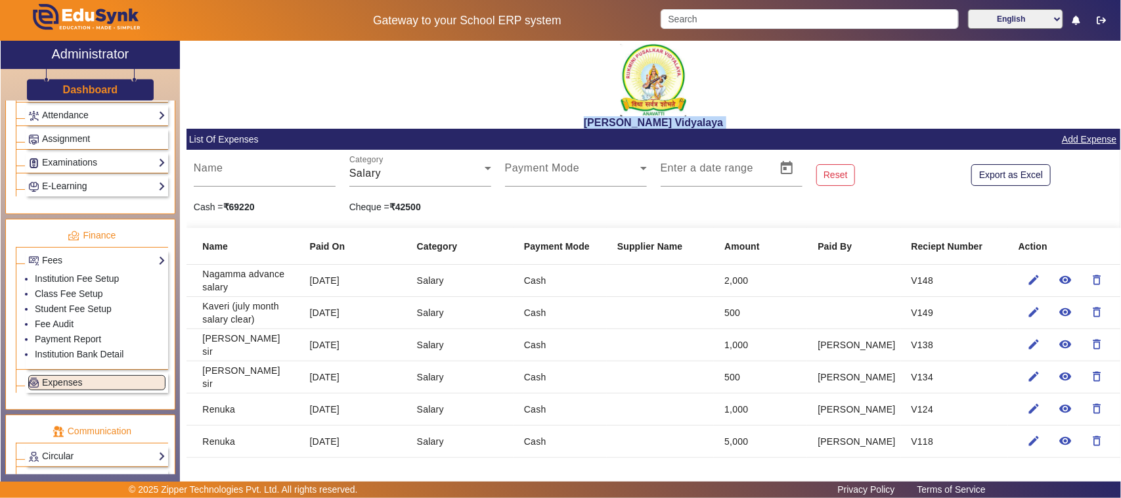
drag, startPoint x: 579, startPoint y: 120, endPoint x: 803, endPoint y: 120, distance: 223.9
click at [803, 120] on h2 "[PERSON_NAME] Vidyalaya" at bounding box center [653, 122] width 934 height 12
